Goal: Information Seeking & Learning: Understand process/instructions

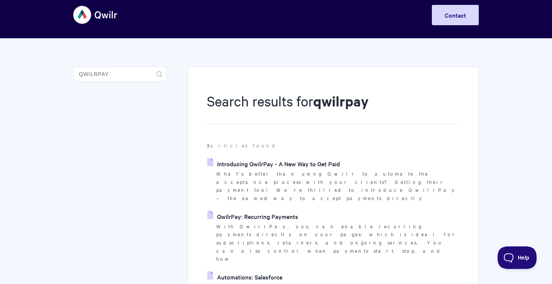
scroll to position [8, 0]
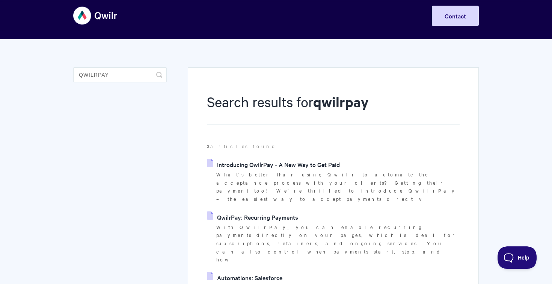
click at [242, 164] on link "Introducing QwilrPay - A New Way to Get Paid" at bounding box center [273, 163] width 133 height 11
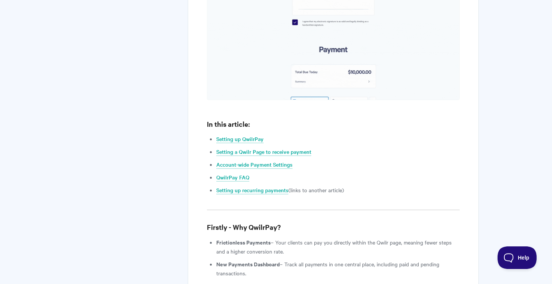
scroll to position [564, 0]
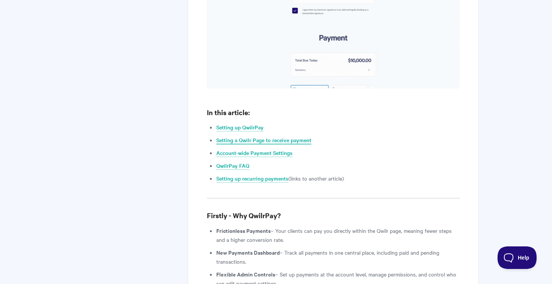
click at [241, 136] on link "Setting a Qwilr Page to receive payment" at bounding box center [263, 140] width 95 height 8
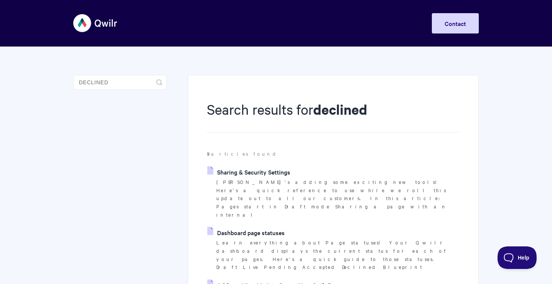
click at [231, 170] on link "Sharing & Security Settings" at bounding box center [248, 171] width 83 height 11
click at [252, 226] on link "Dashboard page statuses" at bounding box center [245, 231] width 77 height 11
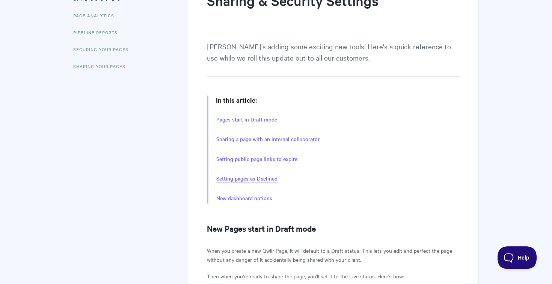
click at [234, 179] on link "Setting pages as Declined" at bounding box center [246, 178] width 61 height 8
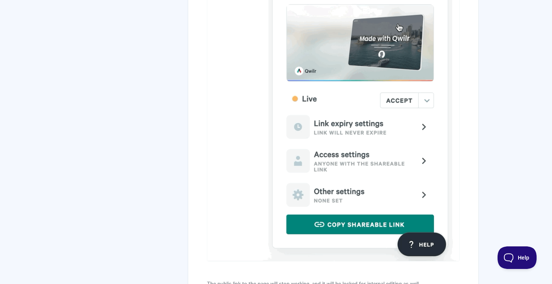
scroll to position [2260, 0]
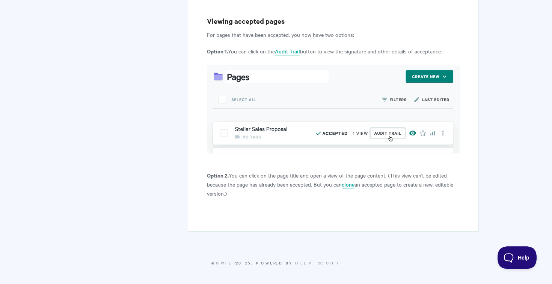
scroll to position [109, 0]
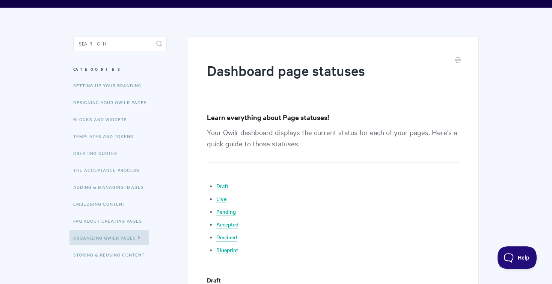
click at [230, 235] on link "Declined" at bounding box center [226, 237] width 21 height 8
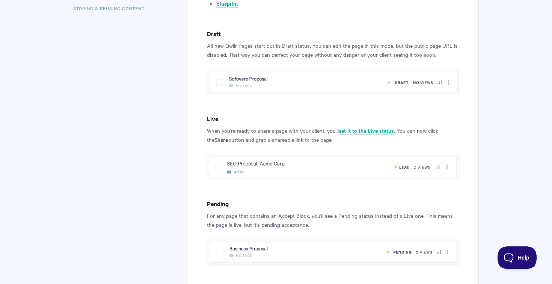
scroll to position [284, 0]
click at [368, 131] on link "set it to the Live status" at bounding box center [366, 131] width 55 height 8
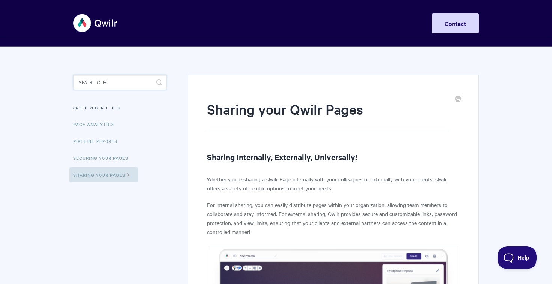
click at [100, 85] on input "Search" at bounding box center [120, 82] width 94 height 15
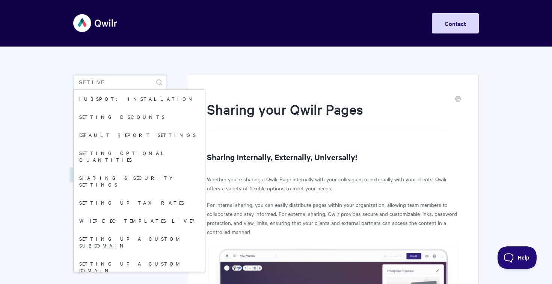
type input "set live"
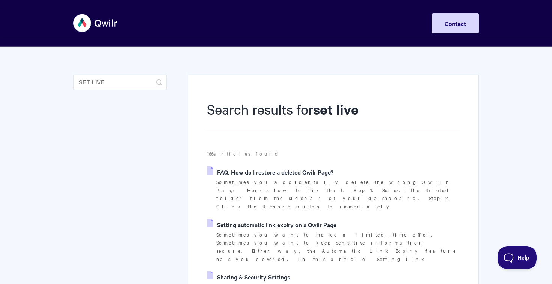
click at [293, 172] on link "FAQ: How do I restore a deleted Qwilr Page?" at bounding box center [270, 171] width 126 height 11
click at [269, 219] on link "Setting automatic link expiry on a Qwilr Page" at bounding box center [271, 224] width 129 height 11
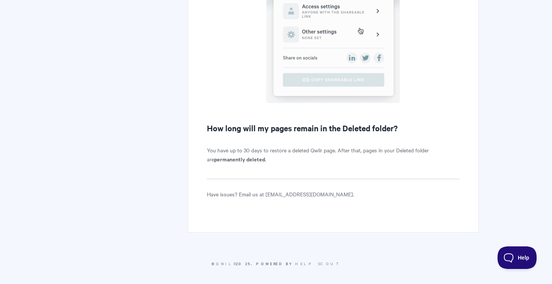
scroll to position [762, 0]
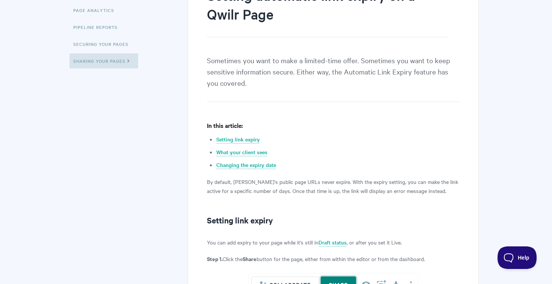
scroll to position [137, 0]
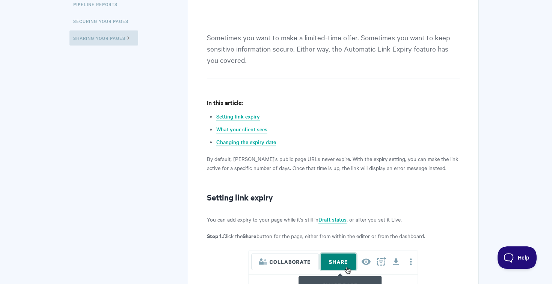
click at [240, 142] on link "Changing the expiry date" at bounding box center [246, 142] width 60 height 8
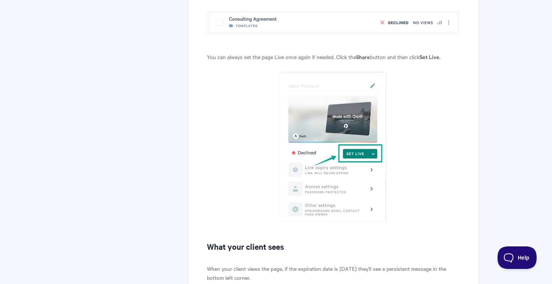
scroll to position [870, 0]
